Goal: Task Accomplishment & Management: Complete application form

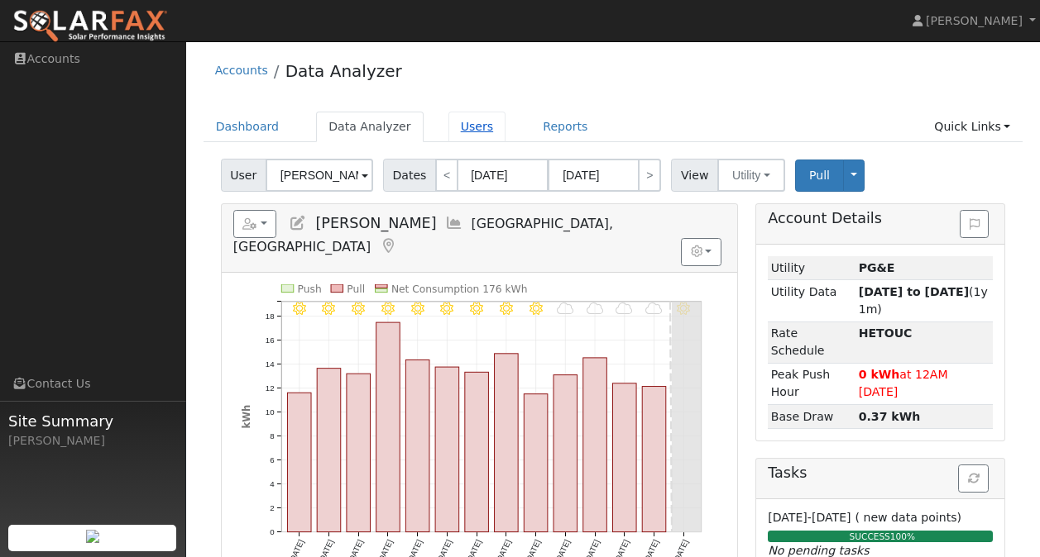
click at [456, 130] on link "Users" at bounding box center [477, 127] width 58 height 31
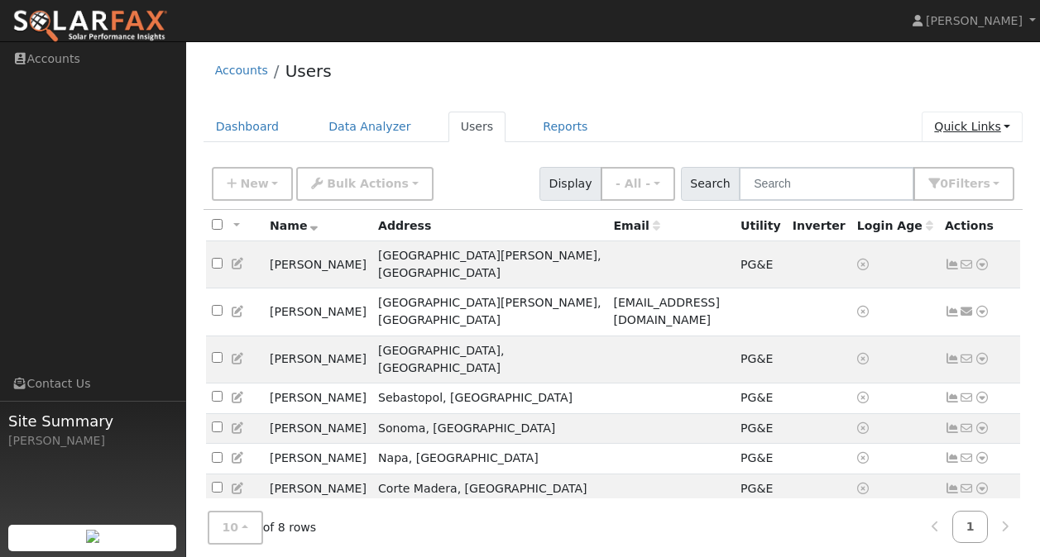
click at [969, 132] on link "Quick Links" at bounding box center [971, 127] width 101 height 31
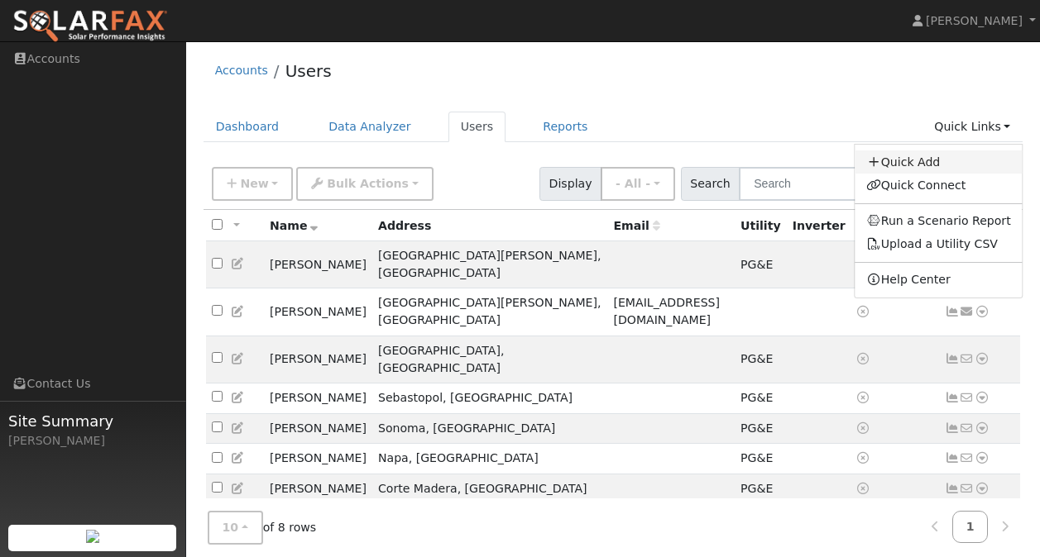
click at [932, 160] on link "Quick Add" at bounding box center [938, 162] width 168 height 23
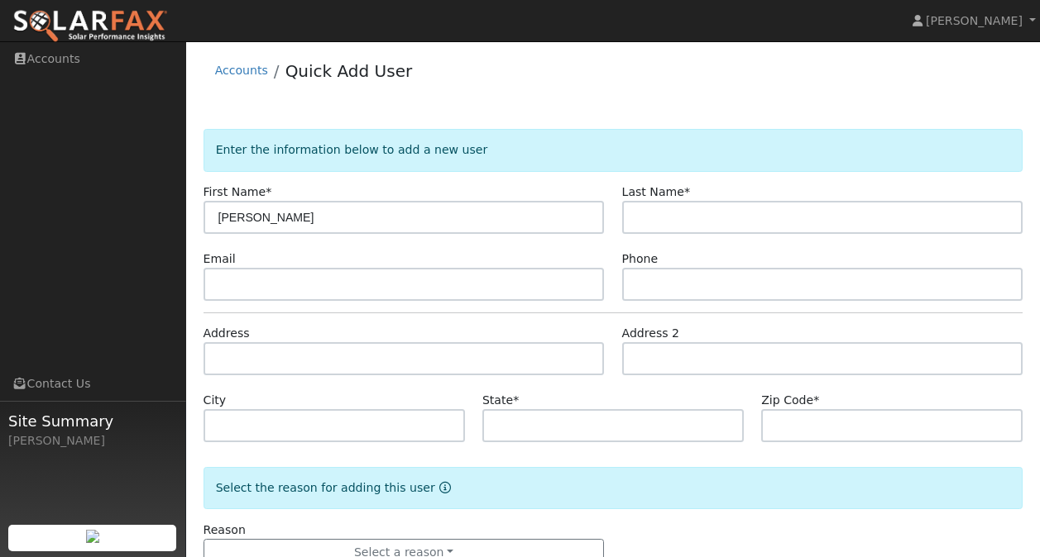
type input "[PERSON_NAME]"
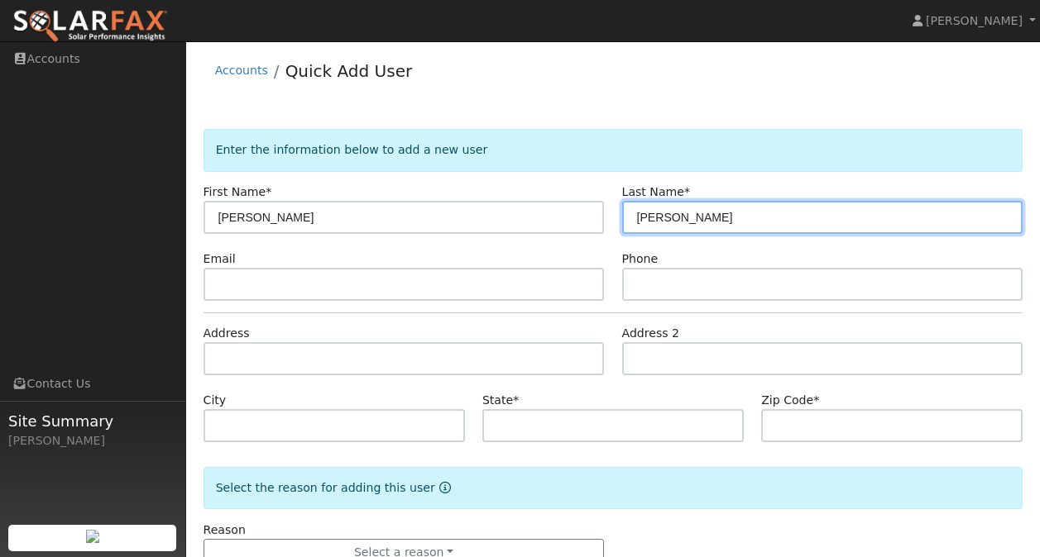
type input "[PERSON_NAME]"
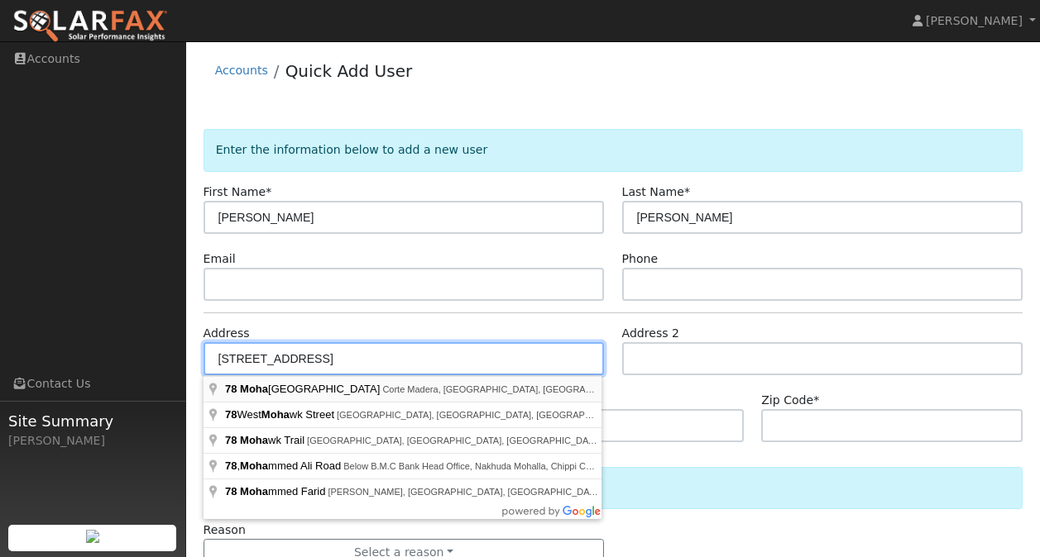
type input "[STREET_ADDRESS]"
type input "Corte Madera"
type input "CA"
type input "94925"
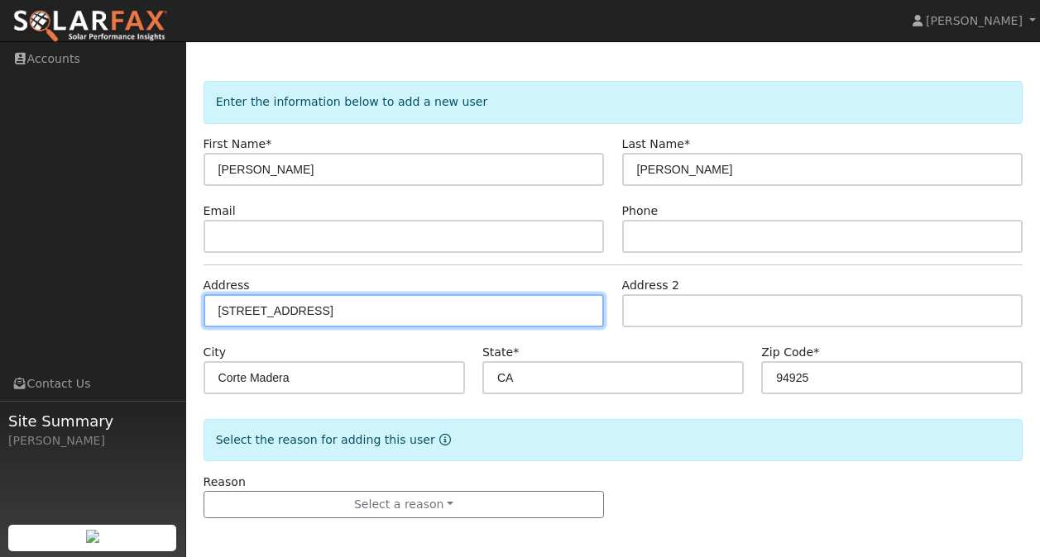
scroll to position [50, 0]
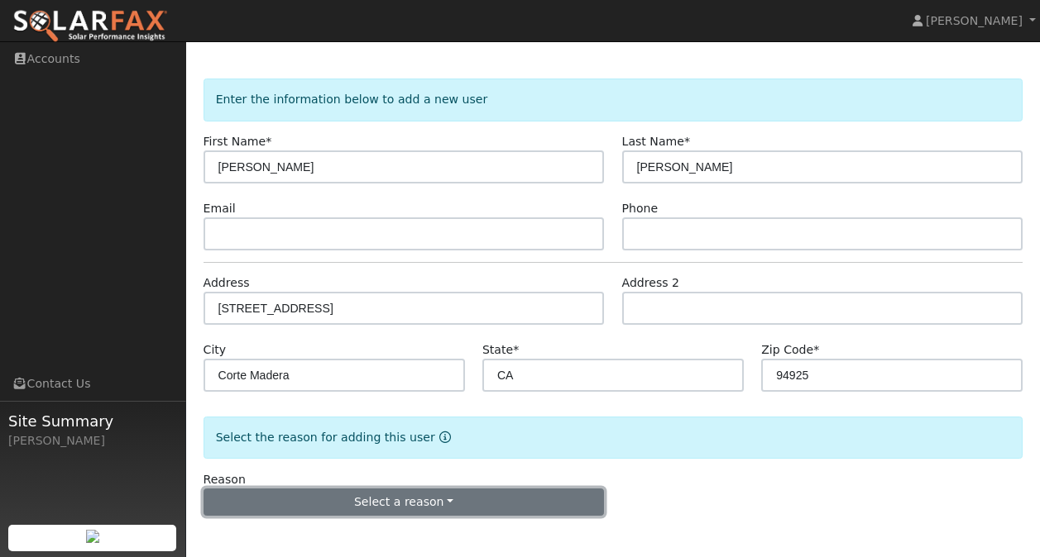
click at [386, 505] on button "Select a reason" at bounding box center [403, 503] width 401 height 28
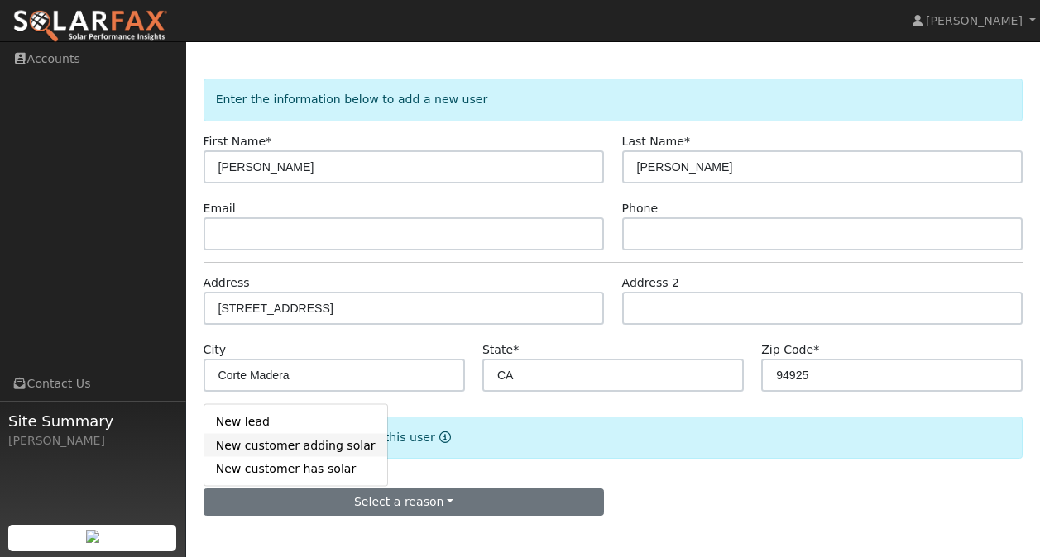
click at [321, 449] on link "New customer adding solar" at bounding box center [295, 445] width 183 height 23
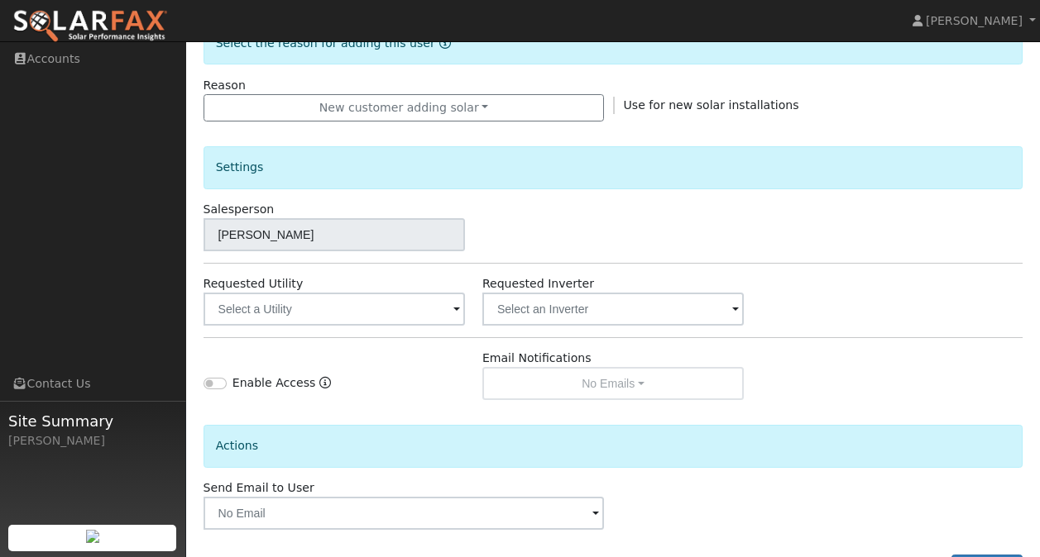
scroll to position [464, 0]
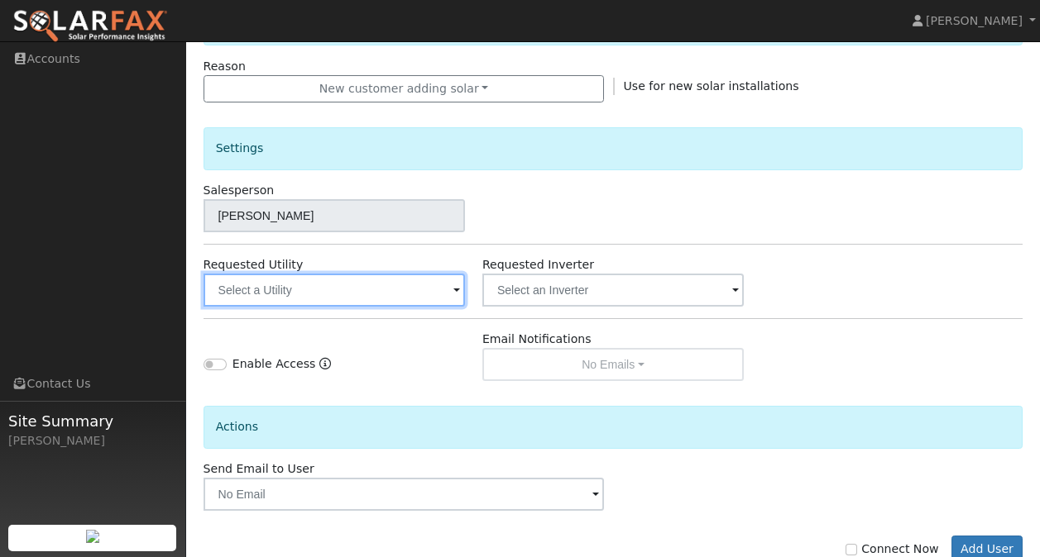
click at [433, 292] on input "text" at bounding box center [333, 290] width 261 height 33
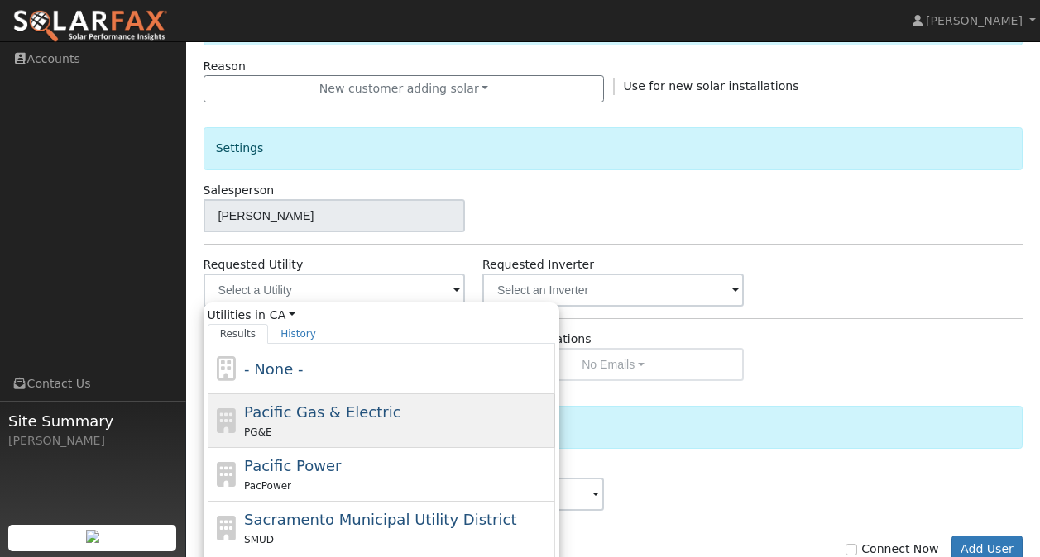
click at [318, 405] on span "Pacific Gas & Electric" at bounding box center [322, 412] width 156 height 17
type input "Pacific Gas & Electric"
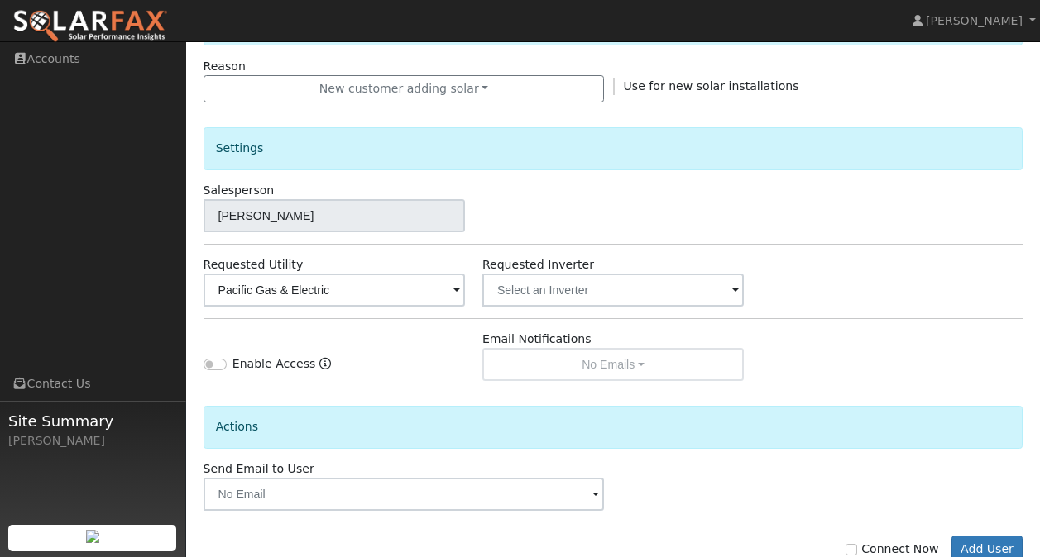
click at [734, 289] on span at bounding box center [735, 291] width 7 height 19
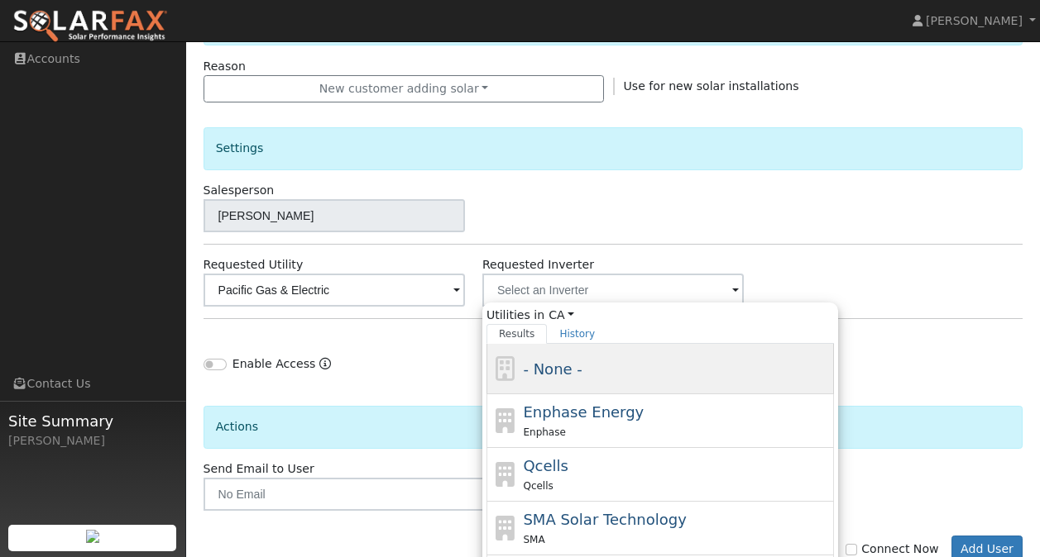
click at [636, 354] on div "- None -" at bounding box center [659, 369] width 347 height 50
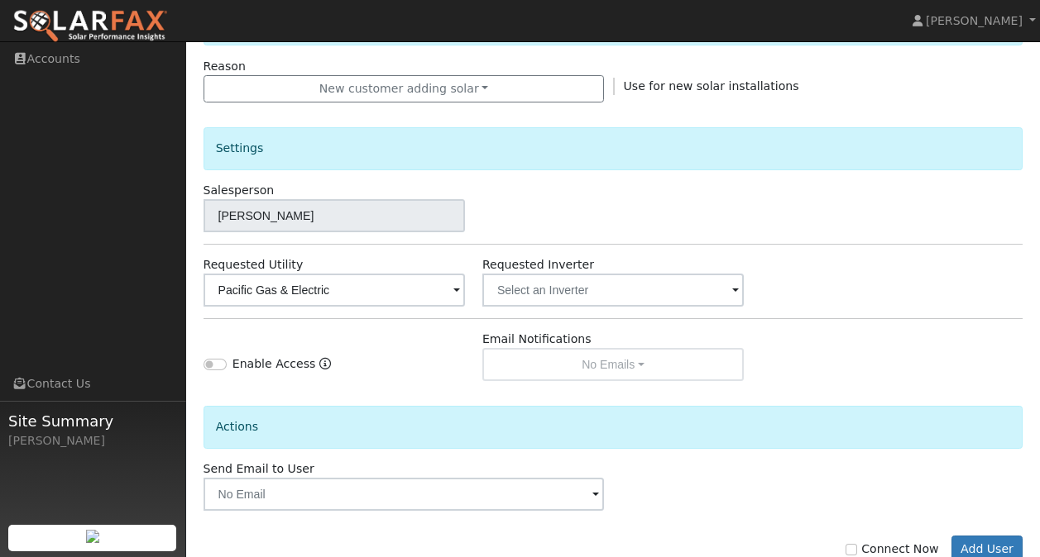
click at [410, 350] on div "Enable Access" at bounding box center [333, 356] width 279 height 50
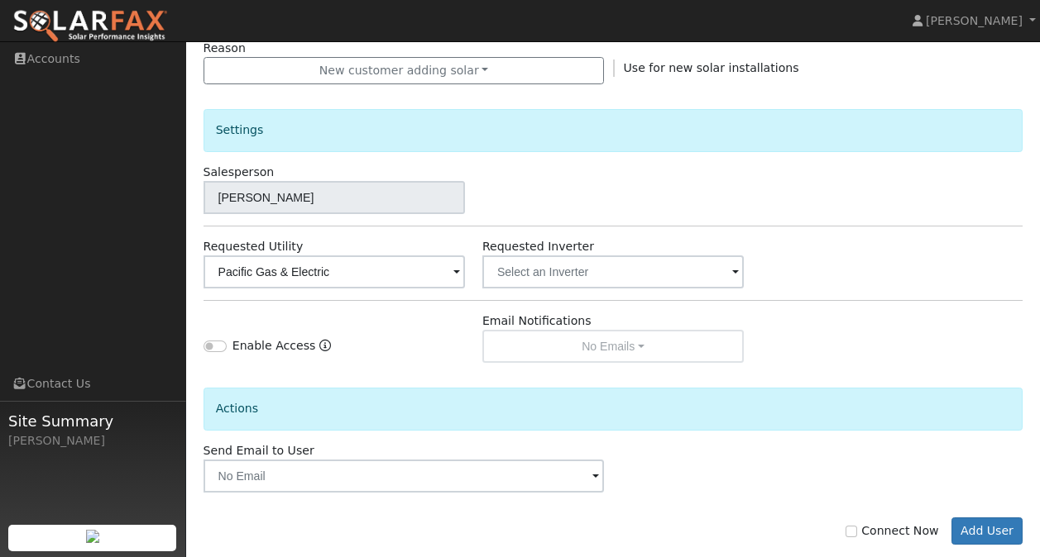
scroll to position [511, 0]
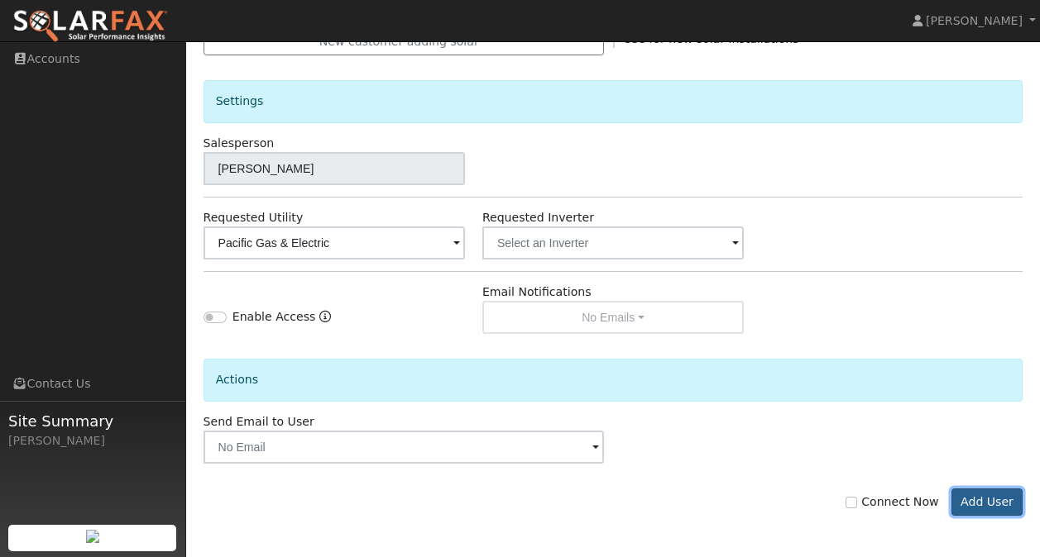
click at [983, 505] on button "Add User" at bounding box center [987, 503] width 72 height 28
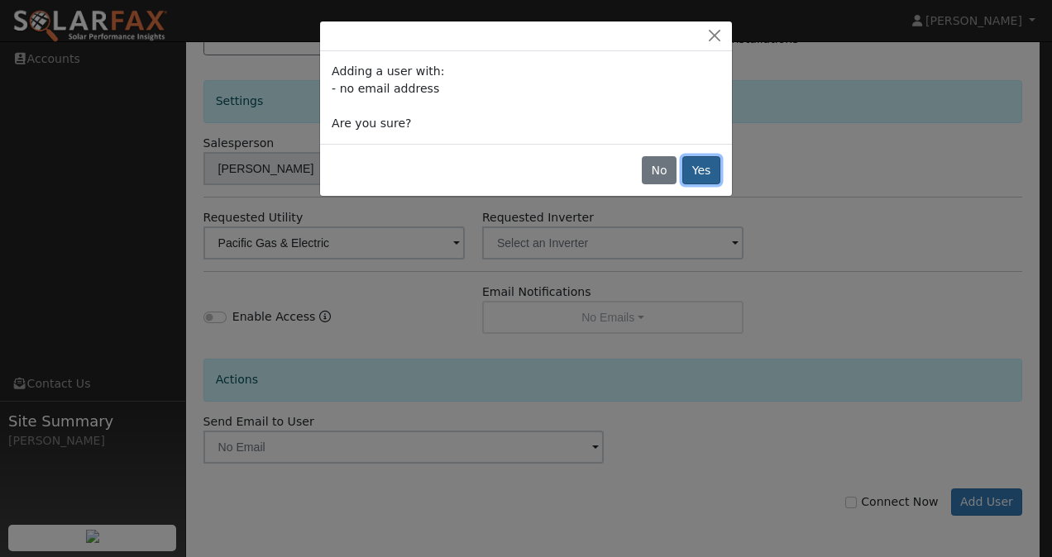
click at [706, 170] on button "Yes" at bounding box center [701, 170] width 38 height 28
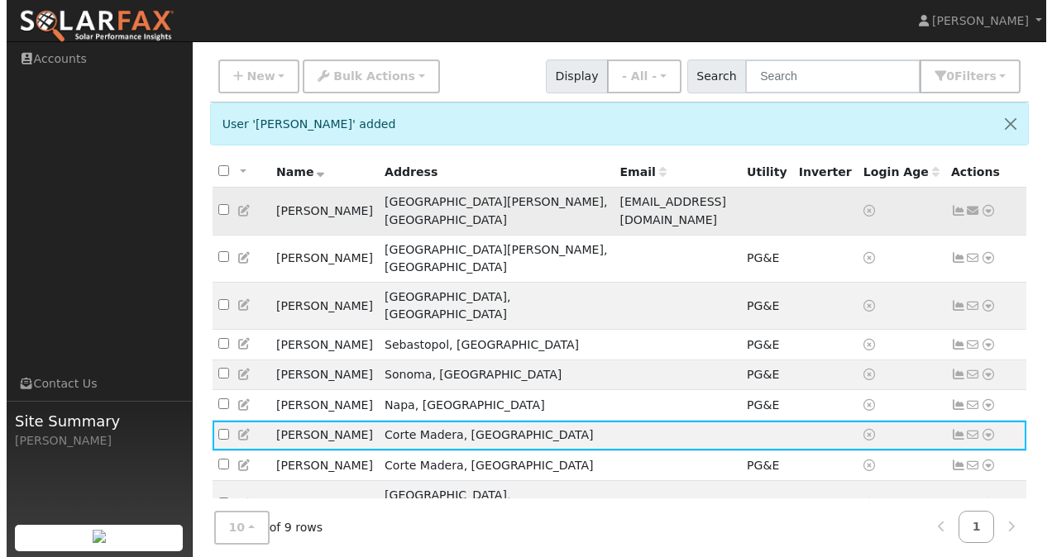
scroll to position [108, 0]
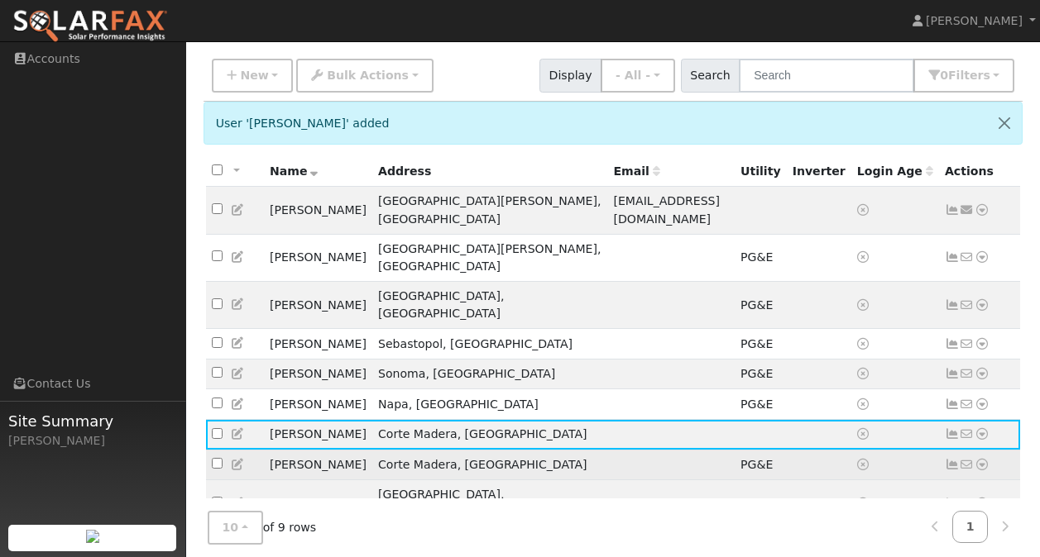
click at [986, 459] on icon at bounding box center [981, 465] width 15 height 12
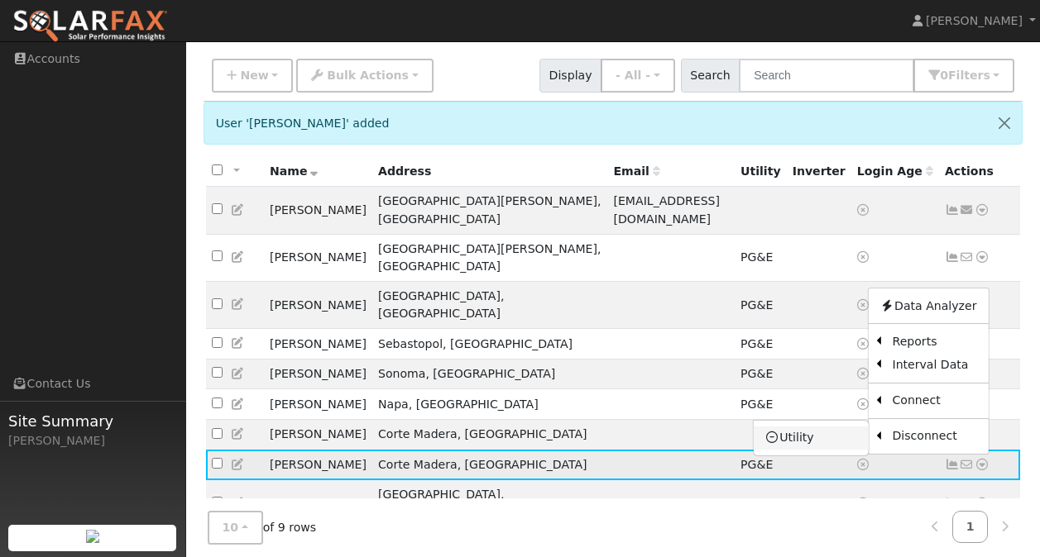
click at [796, 427] on link "Utility" at bounding box center [810, 438] width 115 height 23
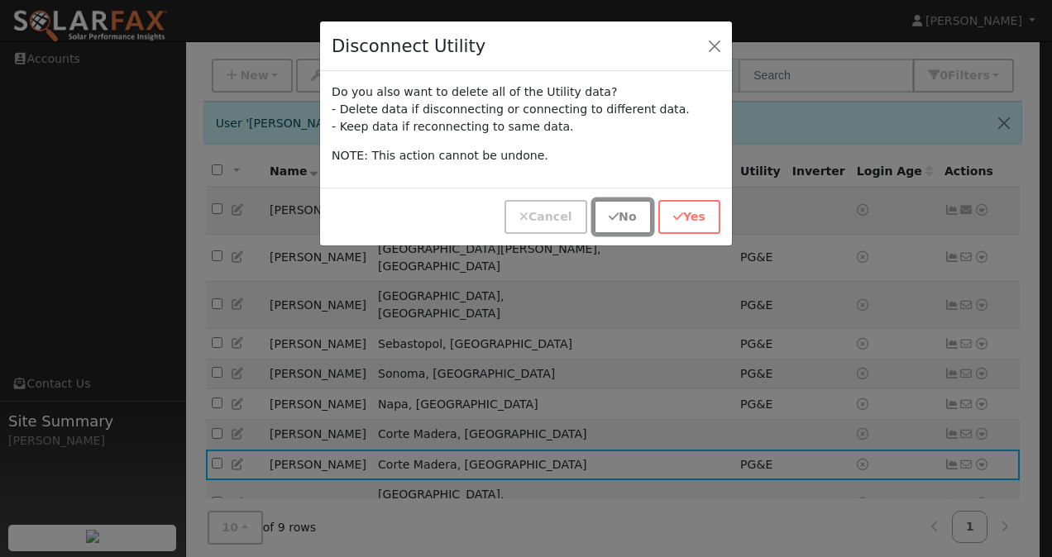
click at [618, 213] on icon "button" at bounding box center [614, 217] width 10 height 12
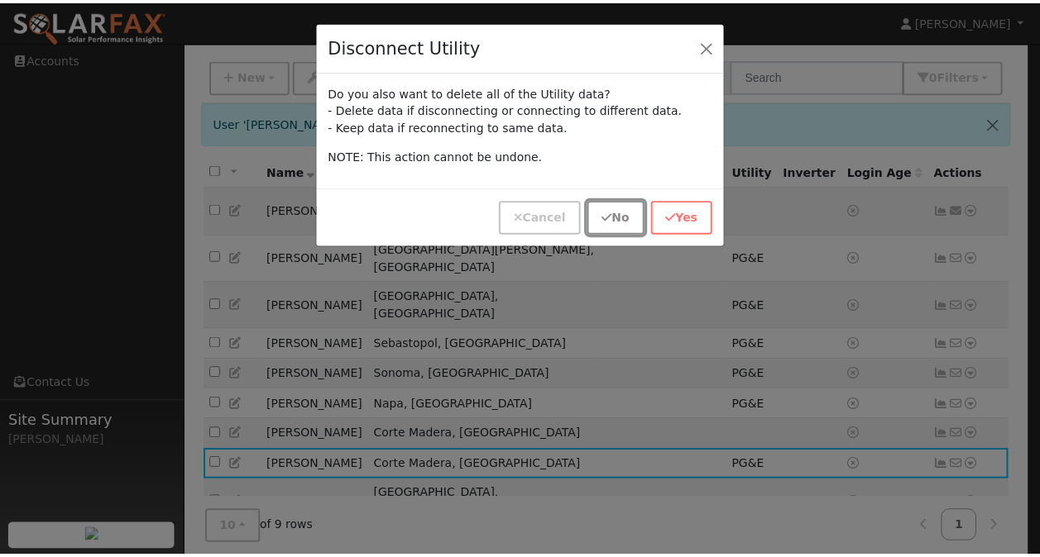
scroll to position [55, 0]
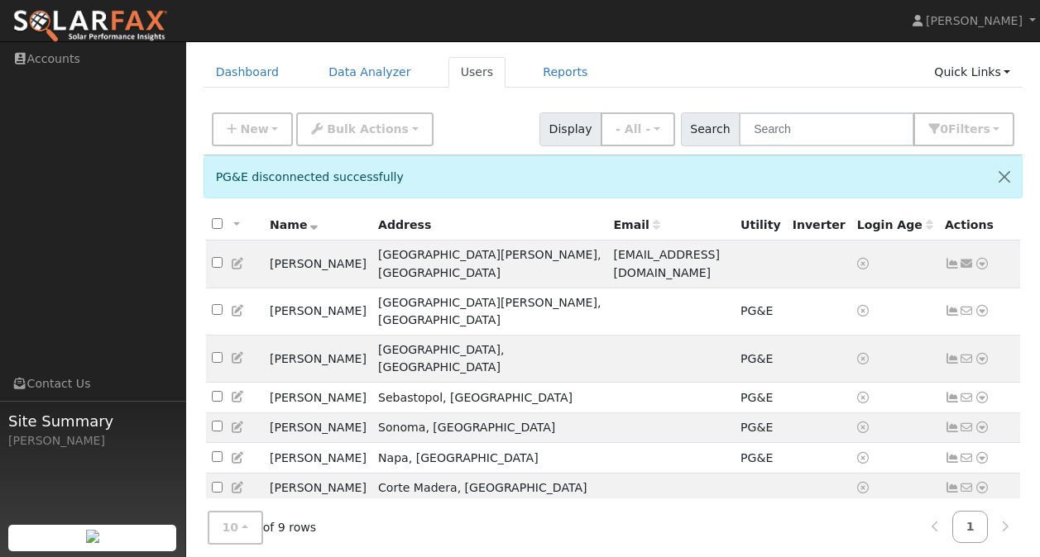
click at [716, 48] on div "Accounts Users Dashboard Data Analyzer Users Reports Quick Links Quick Add Quic…" at bounding box center [612, 325] width 837 height 660
click at [984, 513] on icon at bounding box center [981, 519] width 15 height 12
click at [852, 534] on td at bounding box center [895, 557] width 88 height 47
click at [982, 482] on icon at bounding box center [981, 488] width 15 height 12
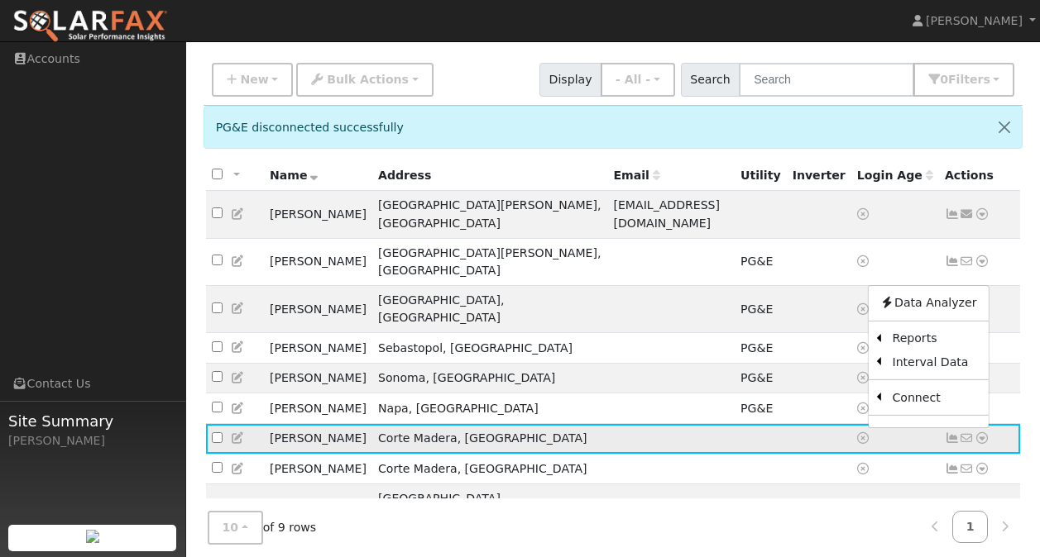
scroll to position [108, 0]
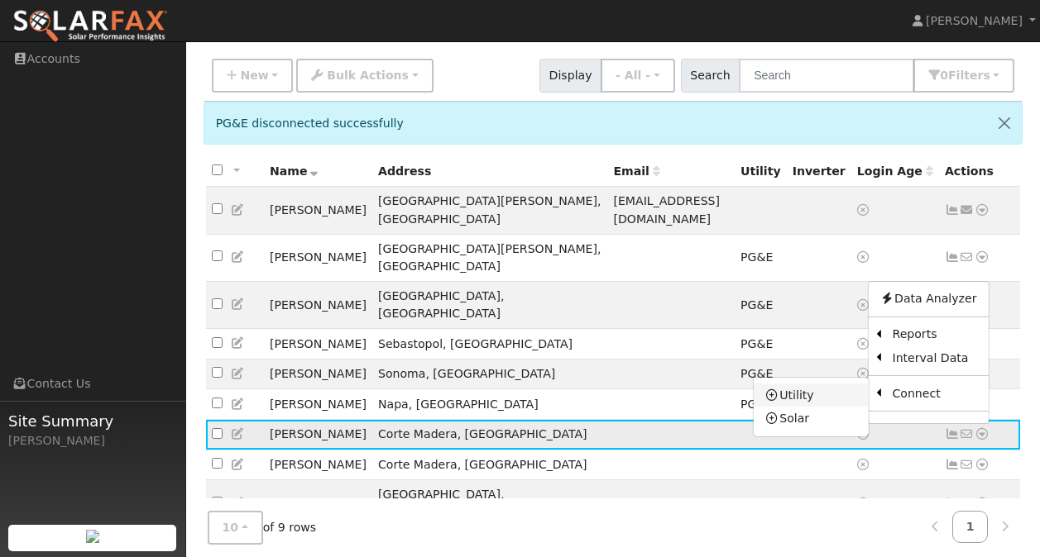
click at [787, 384] on link "Utility" at bounding box center [810, 395] width 115 height 23
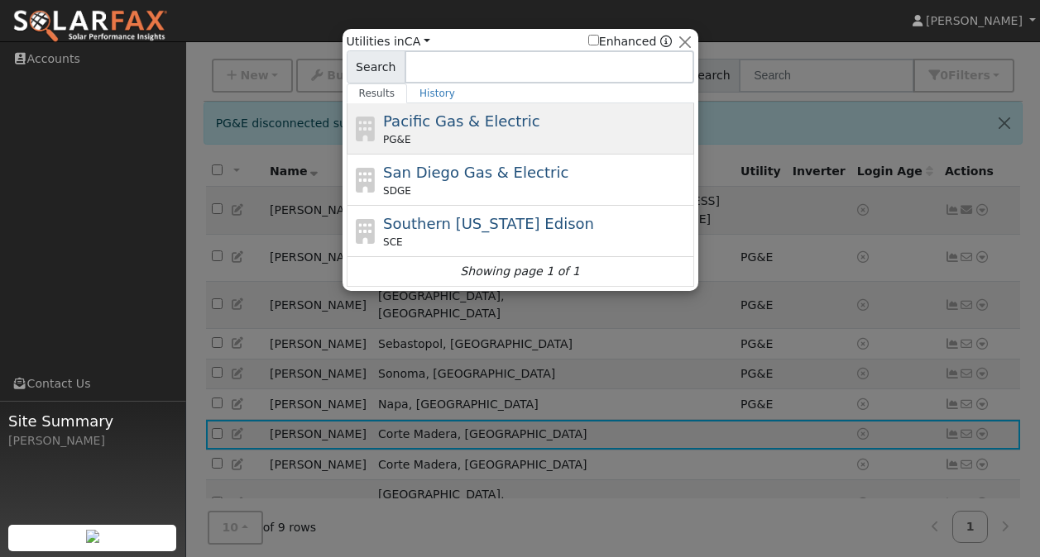
click at [420, 140] on div "PG&E" at bounding box center [536, 139] width 307 height 15
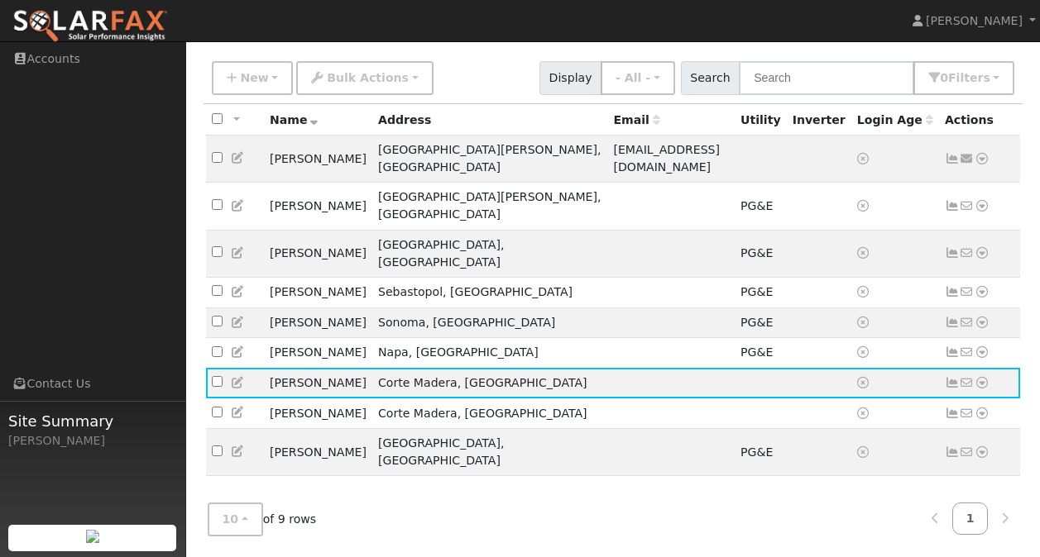
scroll to position [55, 0]
